Goal: Task Accomplishment & Management: Use online tool/utility

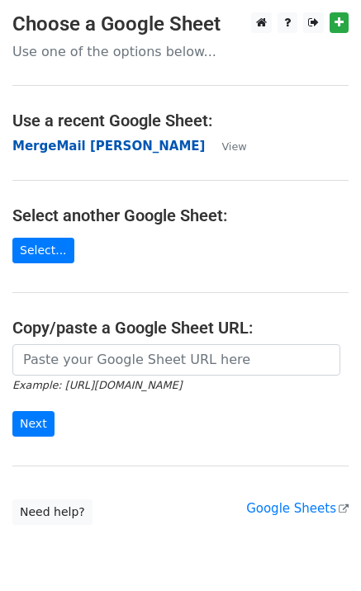
click at [86, 151] on strong "MergeMail [PERSON_NAME]" at bounding box center [108, 146] width 192 height 15
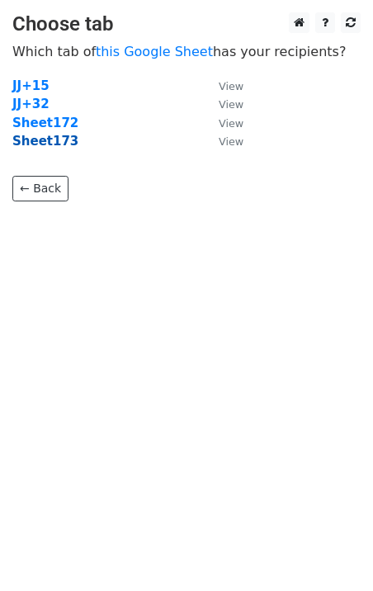
click at [46, 145] on strong "Sheet173" at bounding box center [45, 141] width 66 height 15
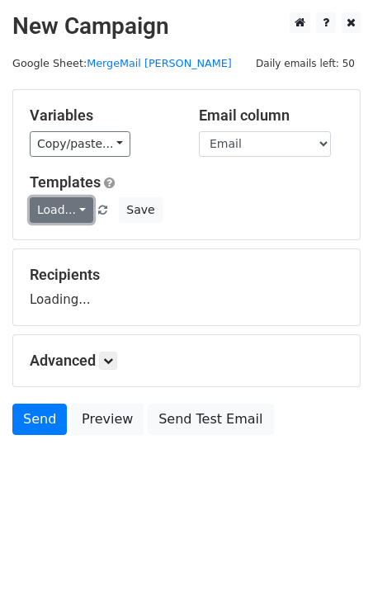
click at [58, 204] on link "Load..." at bounding box center [62, 210] width 64 height 26
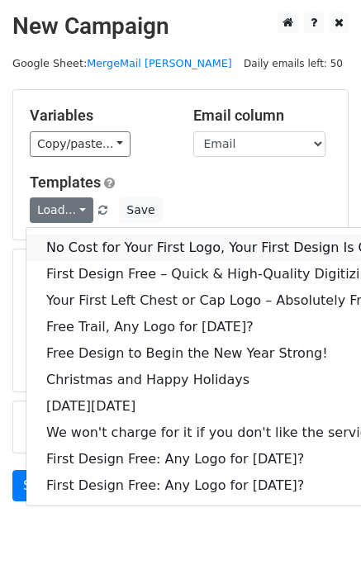
click at [109, 247] on link "No Cost for Your First Logo, Your First Design Is On Us!" at bounding box center [224, 248] width 396 height 26
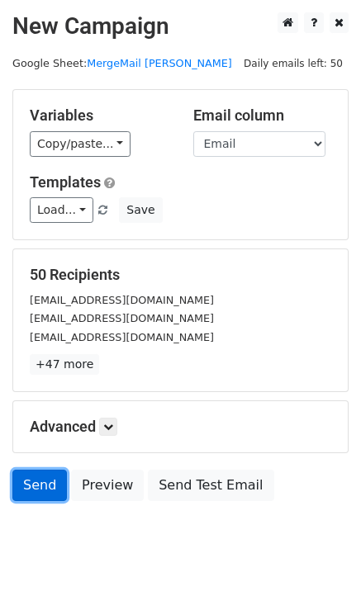
click at [34, 487] on link "Send" at bounding box center [39, 485] width 55 height 31
